Goal: Communication & Community: Answer question/provide support

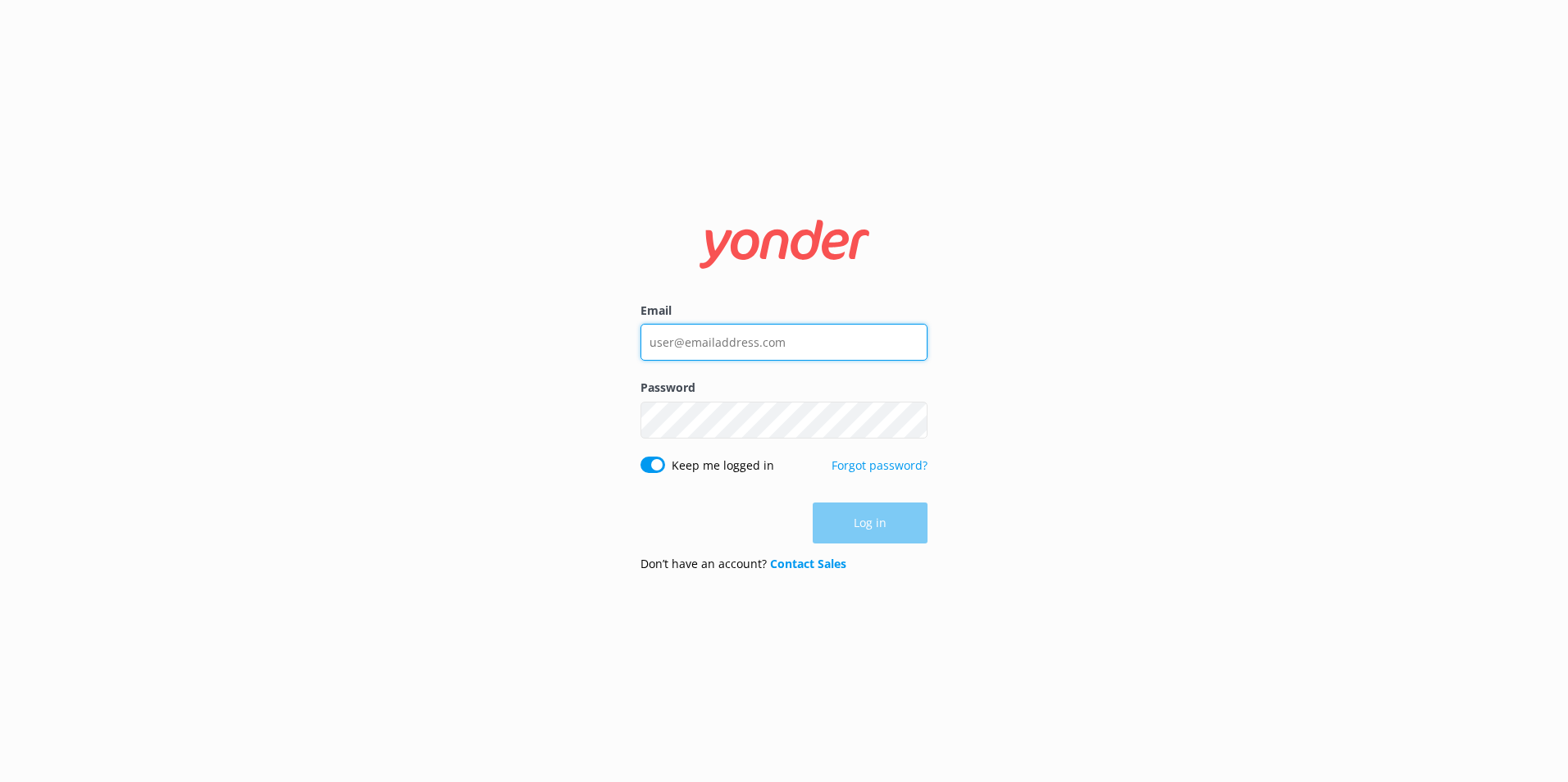
click at [699, 355] on input "Email" at bounding box center [783, 342] width 287 height 37
type input "[EMAIL_ADDRESS][DOMAIN_NAME]"
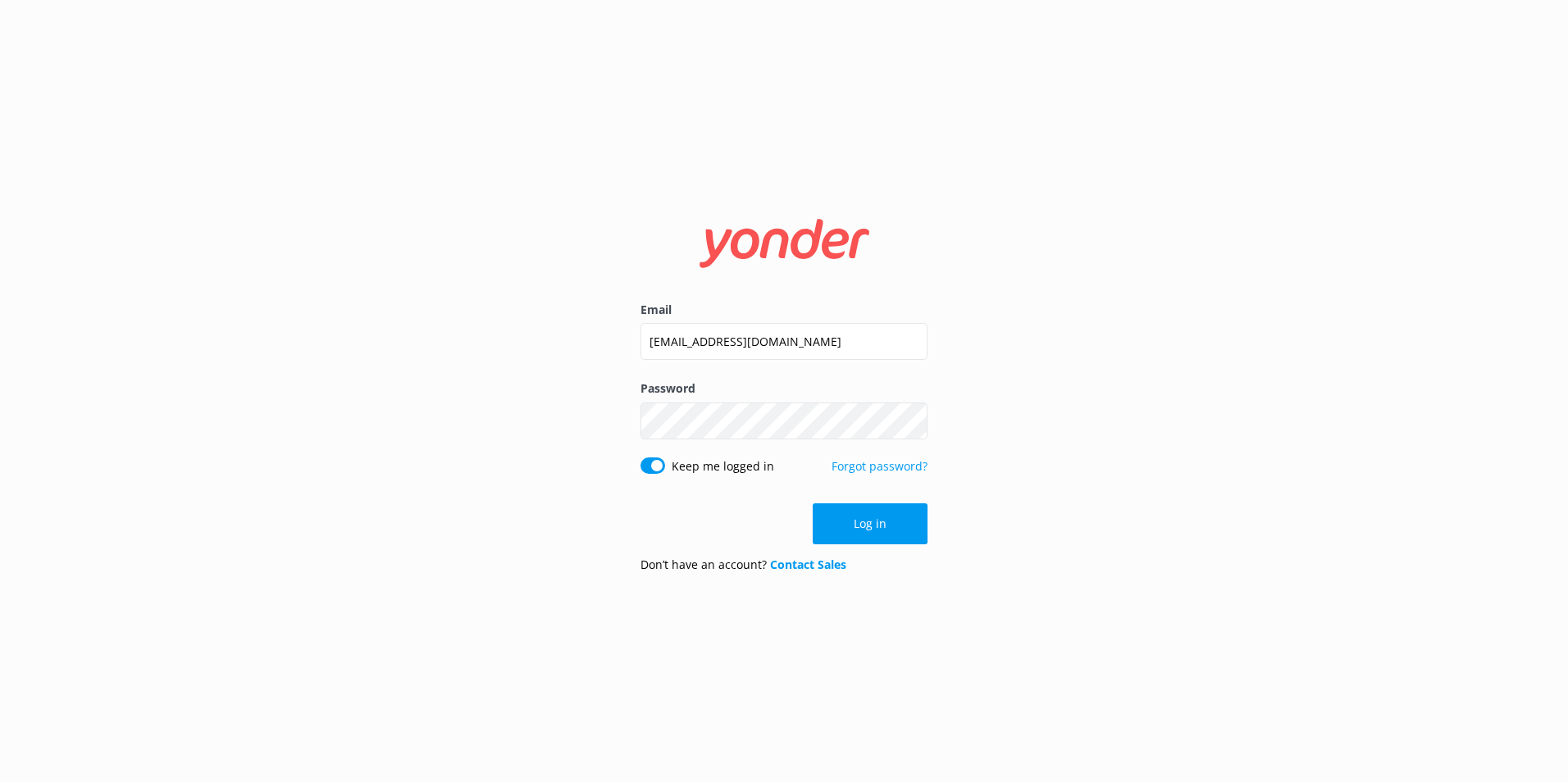
click at [657, 465] on input "Keep me logged in" at bounding box center [652, 465] width 24 height 17
click at [647, 468] on input "Keep me logged in" at bounding box center [652, 465] width 24 height 17
checkbox input "true"
click at [900, 536] on button "Log in" at bounding box center [870, 523] width 115 height 41
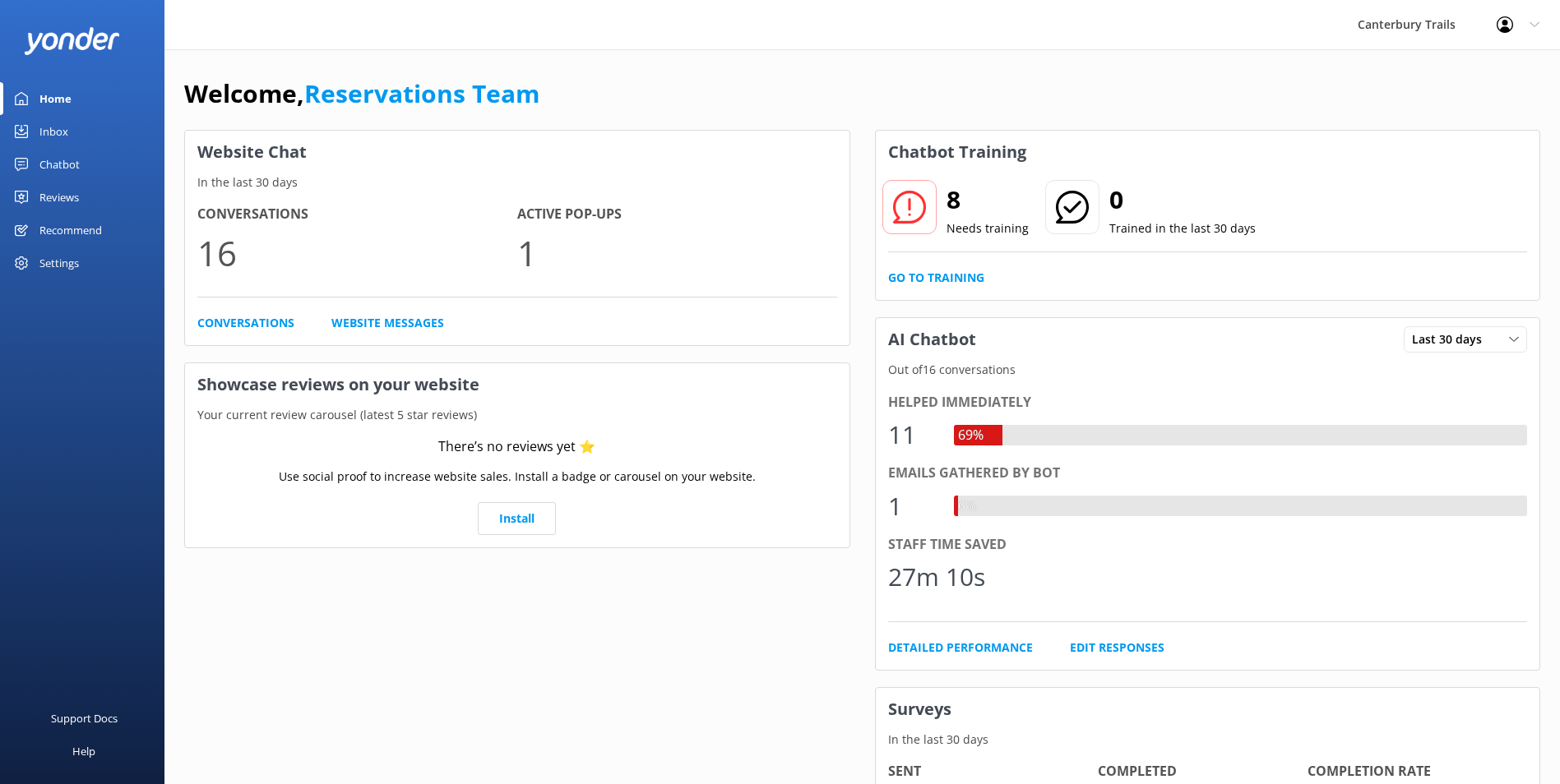
click at [69, 124] on link "Inbox" at bounding box center [82, 132] width 164 height 33
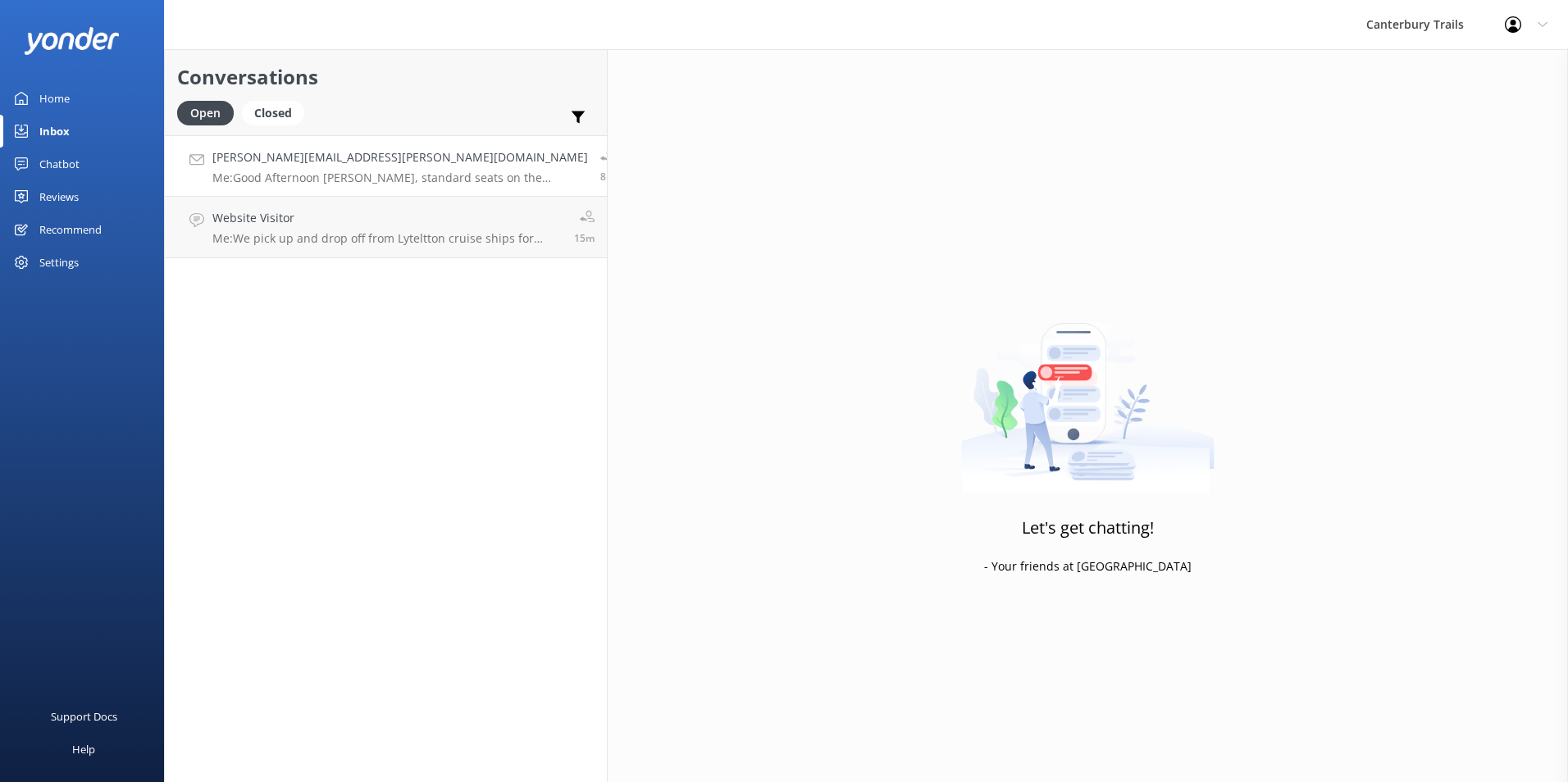
click at [297, 174] on p "Me: Good Afternoon Greg, standard seats on the tranzalpine train are sold out o…" at bounding box center [400, 178] width 375 height 15
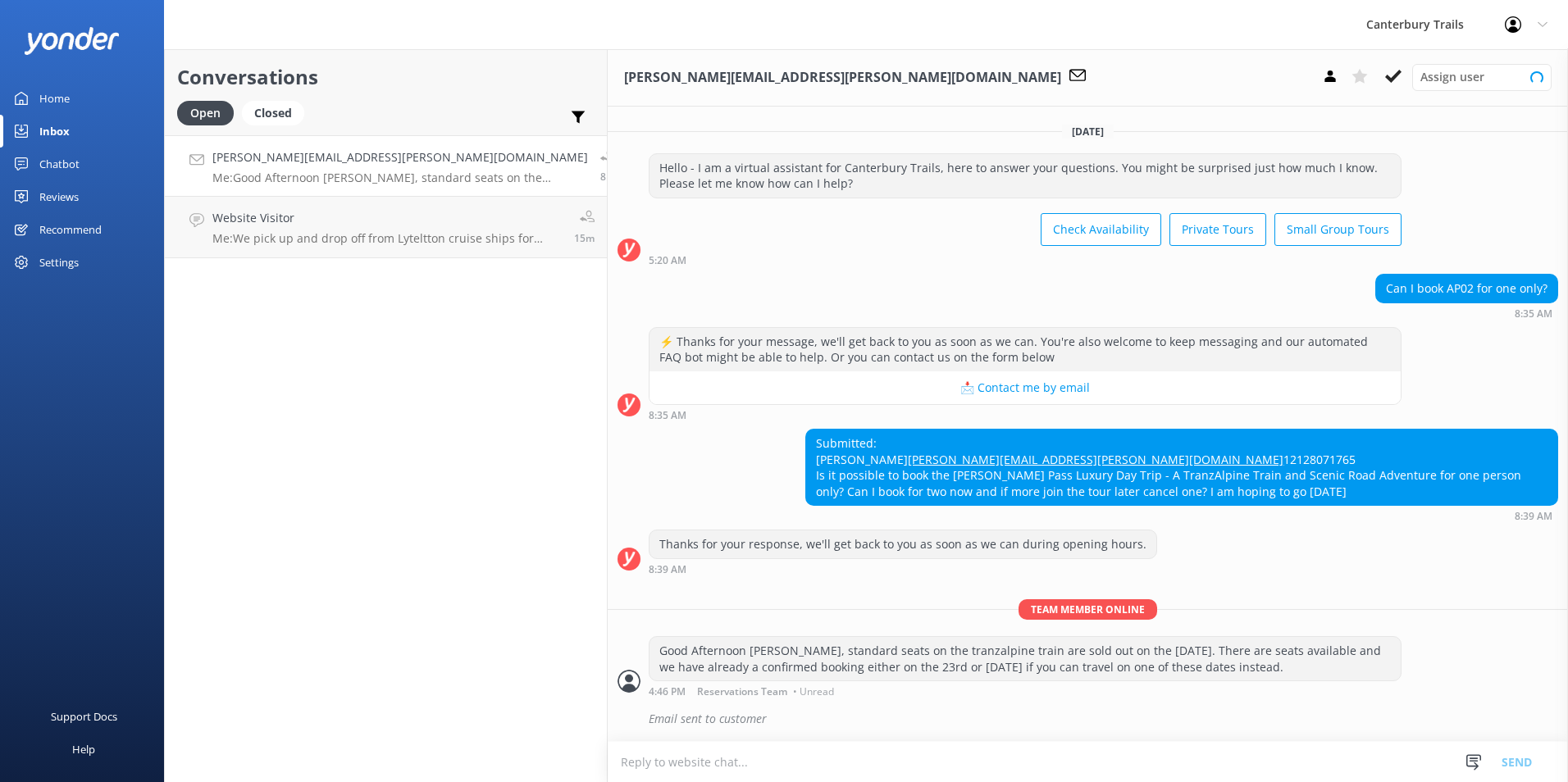
scroll to position [29, 0]
click at [287, 179] on p "Me: Good Afternoon Greg, standard seats on the tranzalpine train are sold out o…" at bounding box center [400, 178] width 375 height 15
click at [287, 172] on p "Me: Good Afternoon Greg, standard seats on the tranzalpine train are sold out o…" at bounding box center [400, 178] width 375 height 15
click at [267, 235] on p "Me: We pick up and drop off from Lyteltton cruise ships for private tours." at bounding box center [387, 238] width 349 height 15
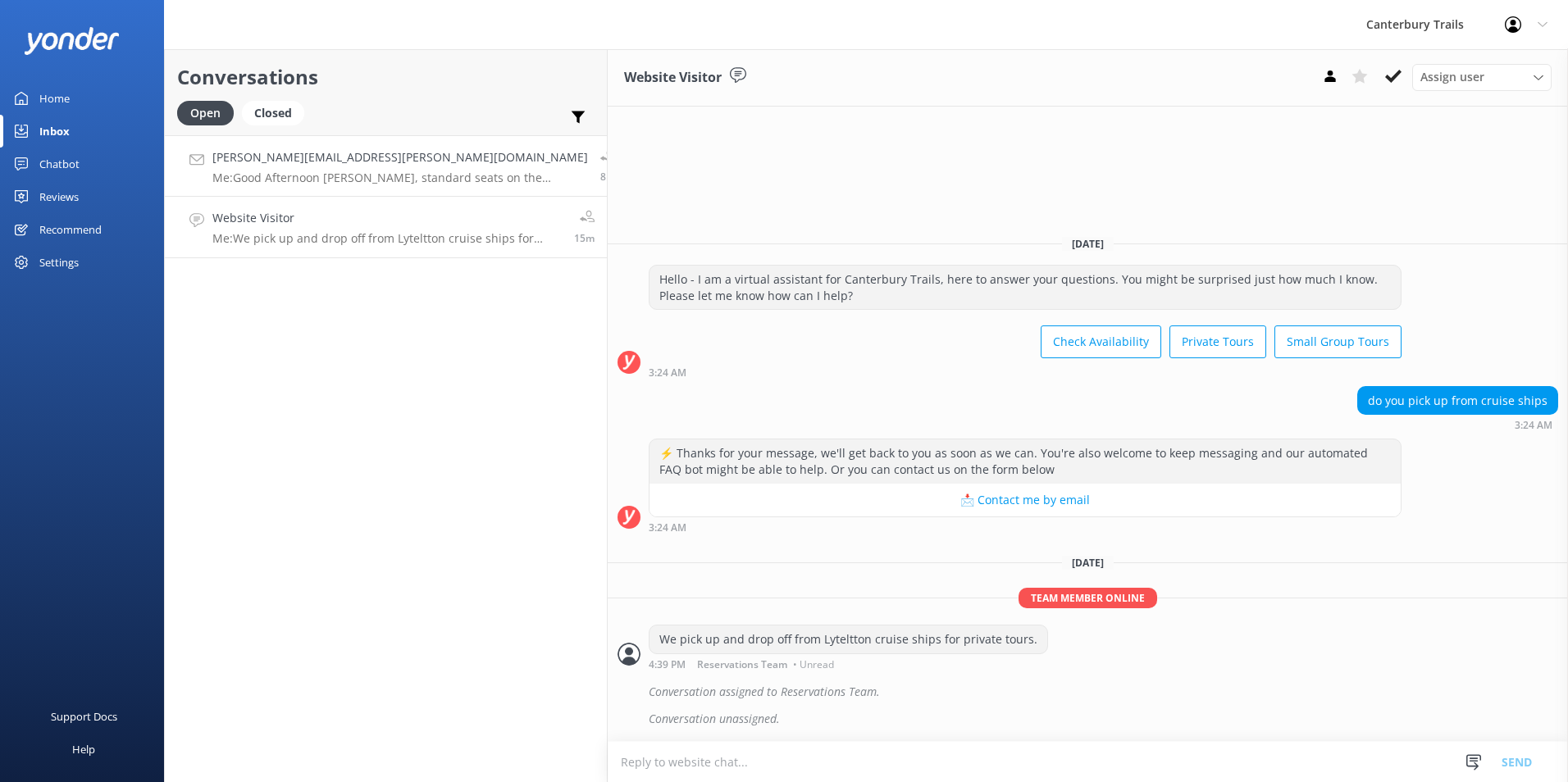
click at [276, 174] on p "Me: Good Afternoon Greg, standard seats on the tranzalpine train are sold out o…" at bounding box center [400, 178] width 375 height 15
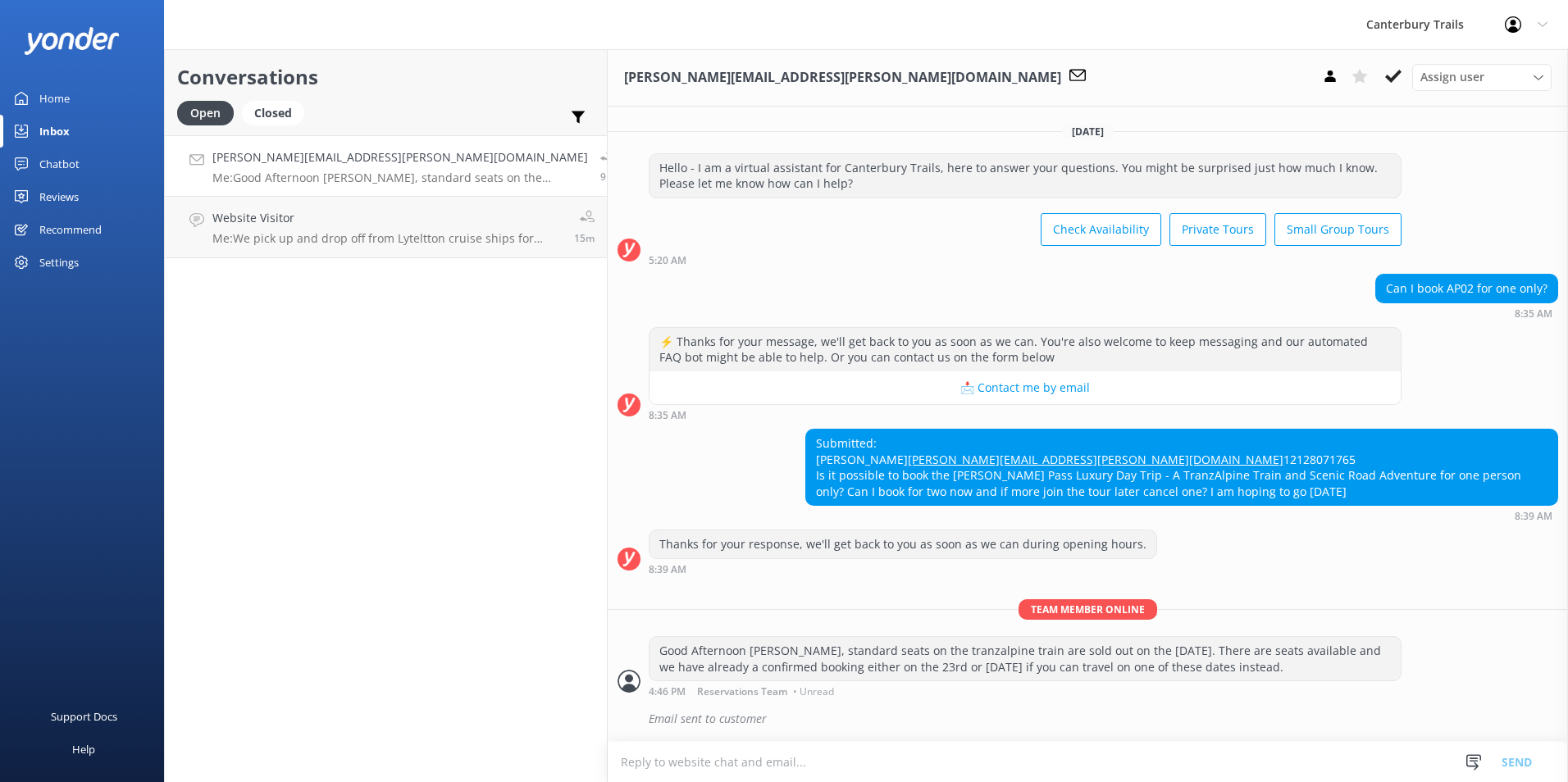
scroll to position [29, 0]
click at [652, 758] on textarea at bounding box center [1088, 762] width 960 height 40
click at [370, 164] on h4 "gregory.a.hall@gmail.com" at bounding box center [400, 157] width 375 height 18
drag, startPoint x: 283, startPoint y: 169, endPoint x: 247, endPoint y: 159, distance: 37.4
click at [247, 159] on h4 "gregory.a.hall@gmail.com" at bounding box center [400, 157] width 375 height 18
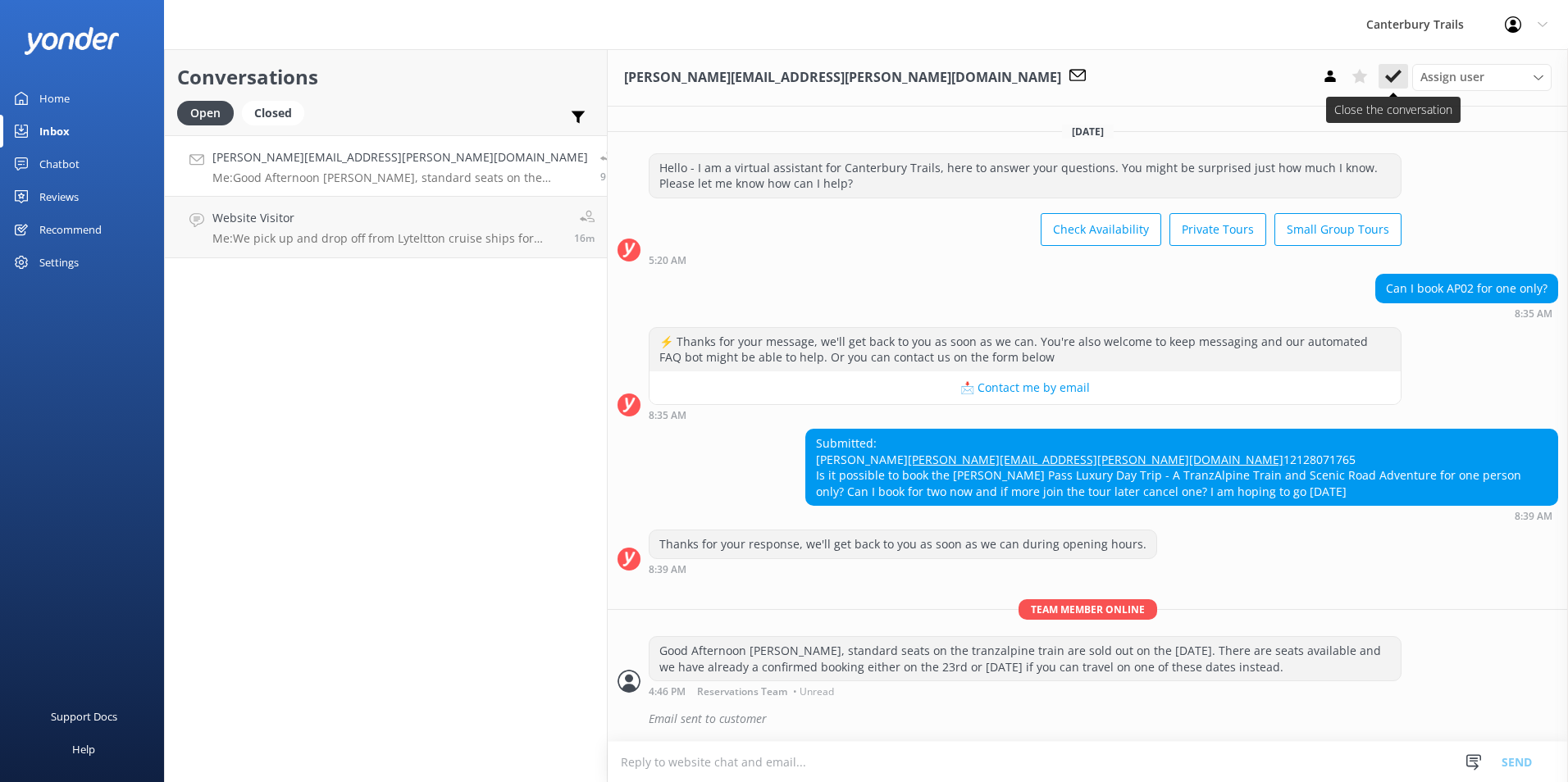
click at [1250, 80] on button at bounding box center [1393, 76] width 30 height 24
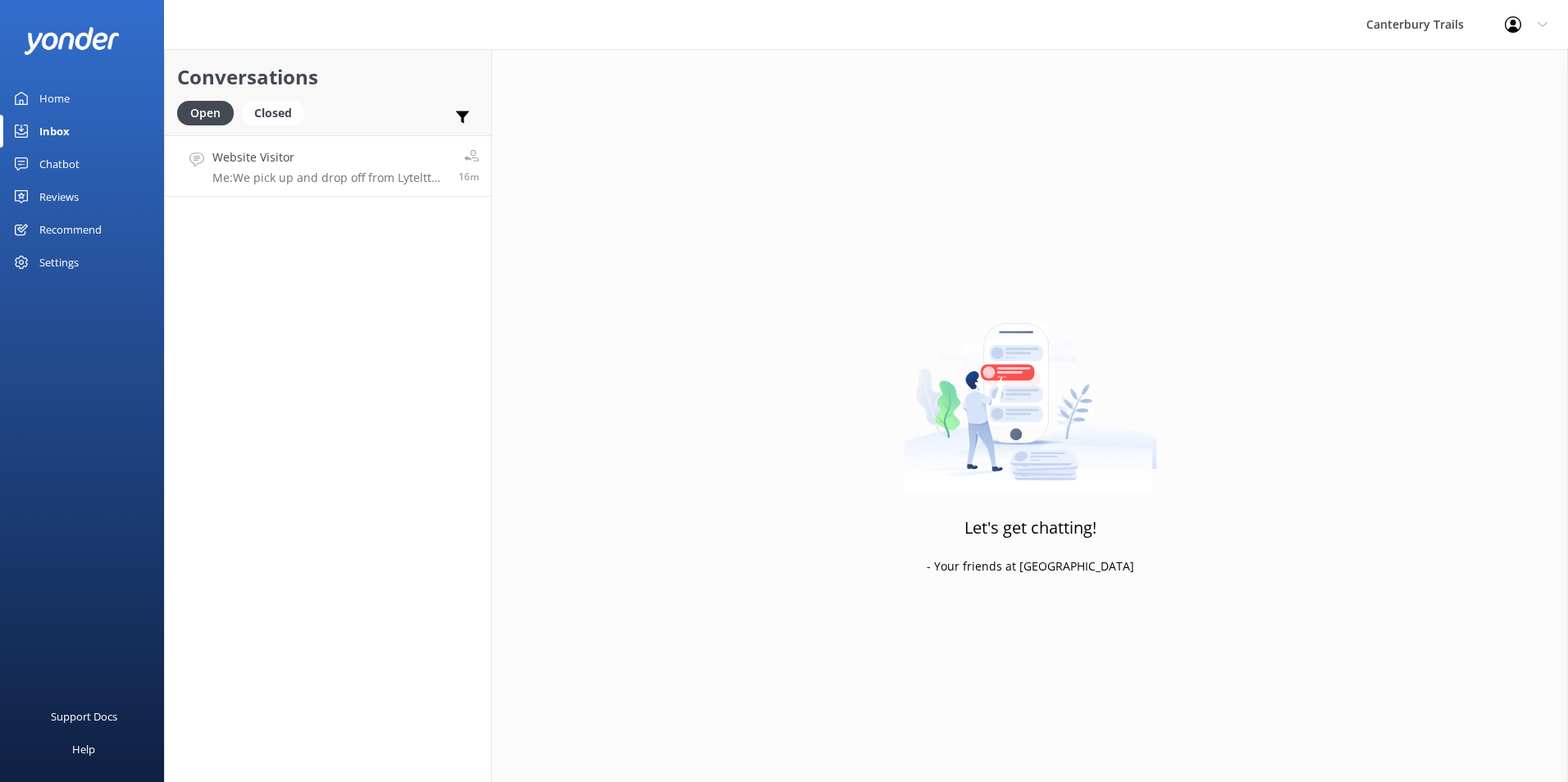
click at [274, 179] on p "Me: We pick up and drop off from Lyteltton cruise ships for private tours." at bounding box center [329, 178] width 233 height 15
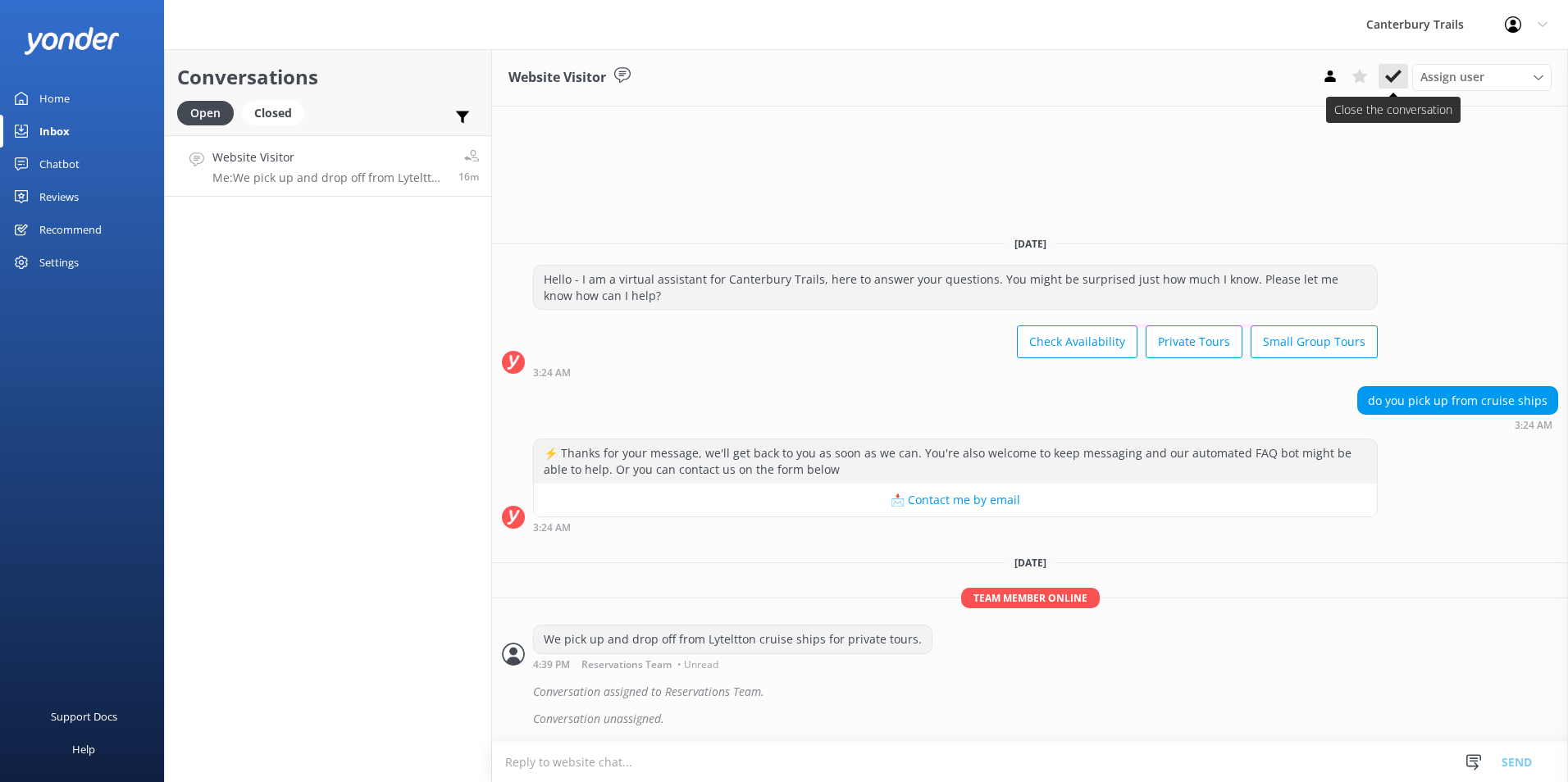
click at [1250, 80] on icon at bounding box center [1393, 76] width 17 height 17
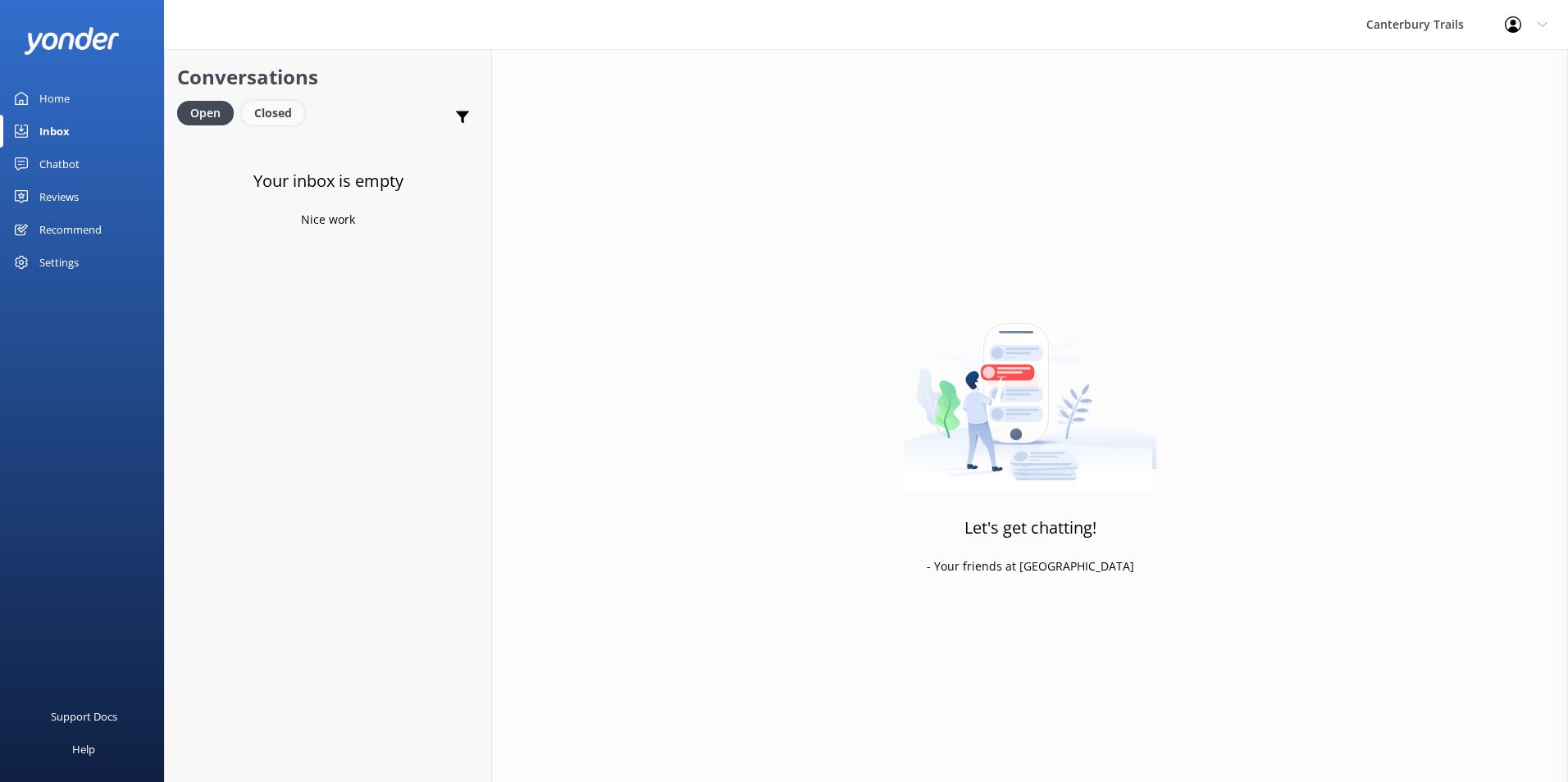
click at [265, 113] on div "Closed" at bounding box center [274, 113] width 63 height 24
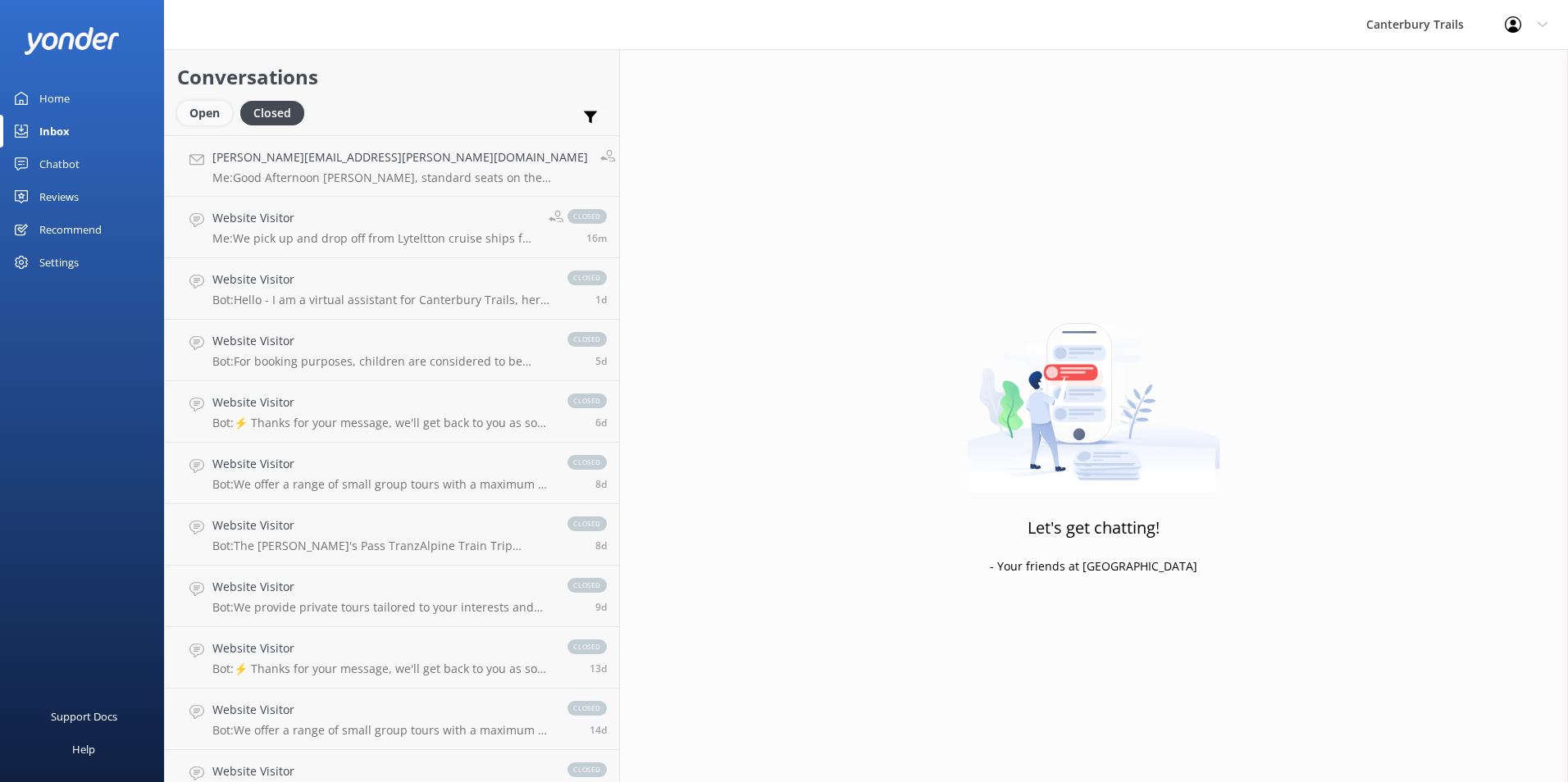
click at [202, 115] on div "Open" at bounding box center [204, 113] width 55 height 24
